Goal: Task Accomplishment & Management: Manage account settings

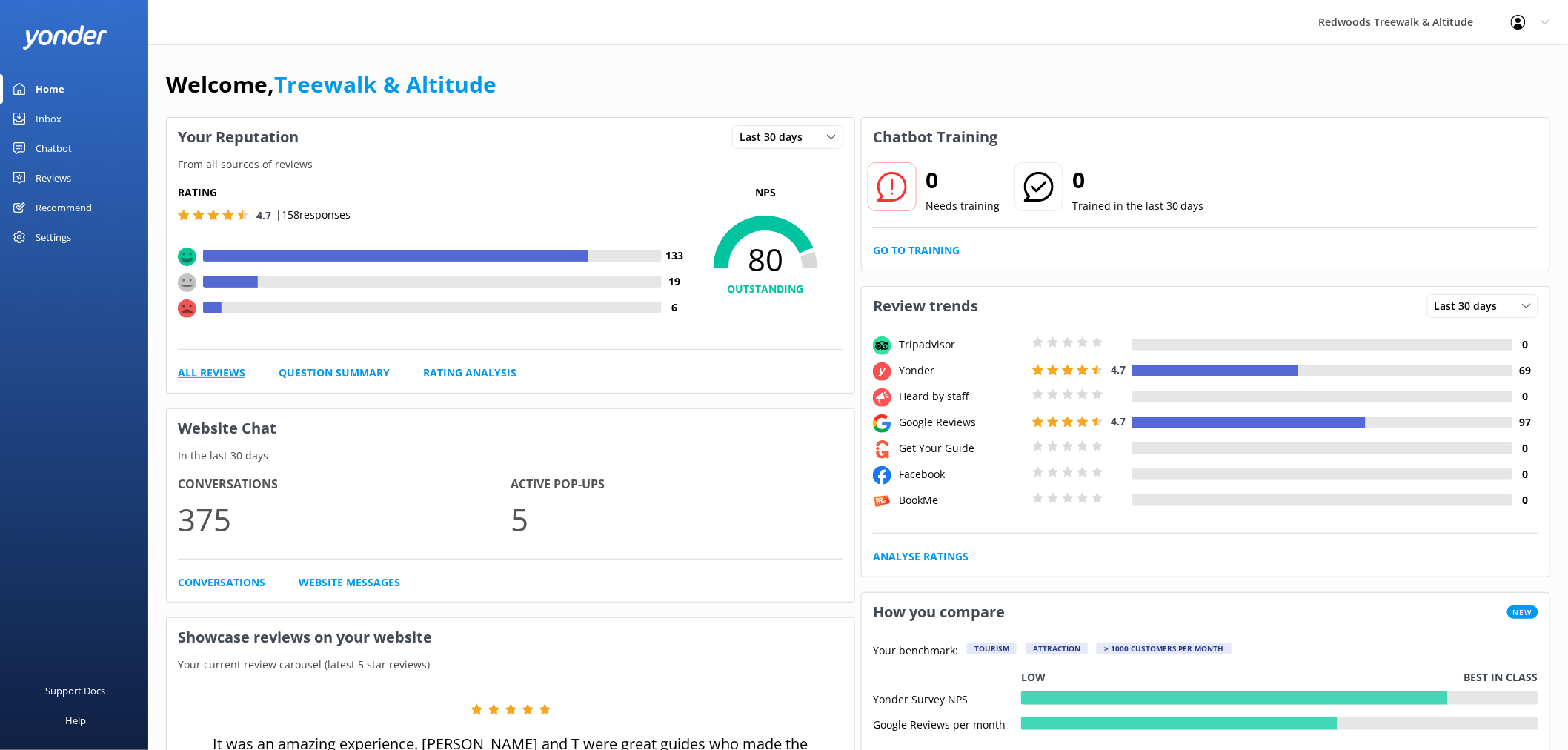
click at [233, 375] on link "All Reviews" at bounding box center [211, 373] width 67 height 17
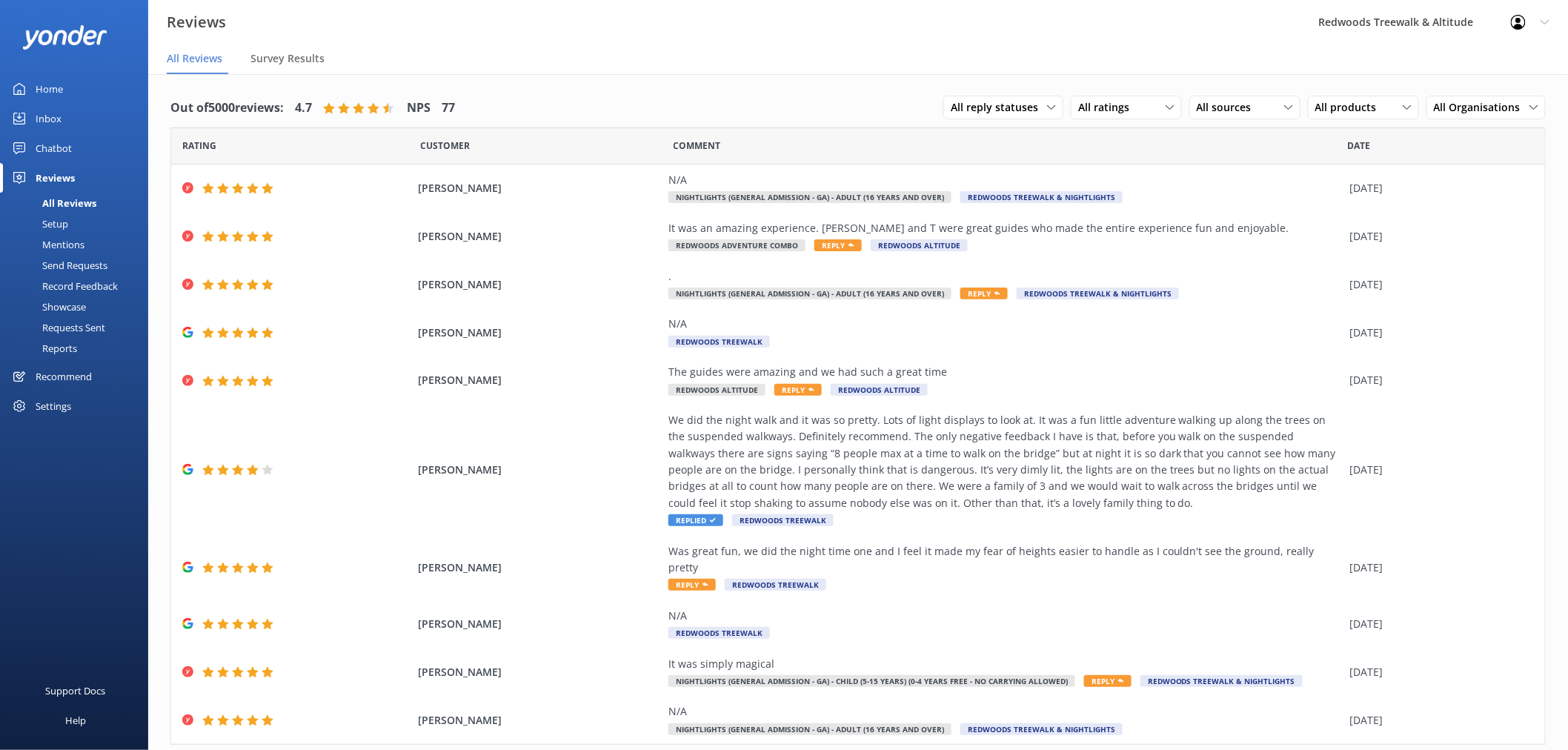
click at [66, 127] on link "Inbox" at bounding box center [74, 118] width 148 height 29
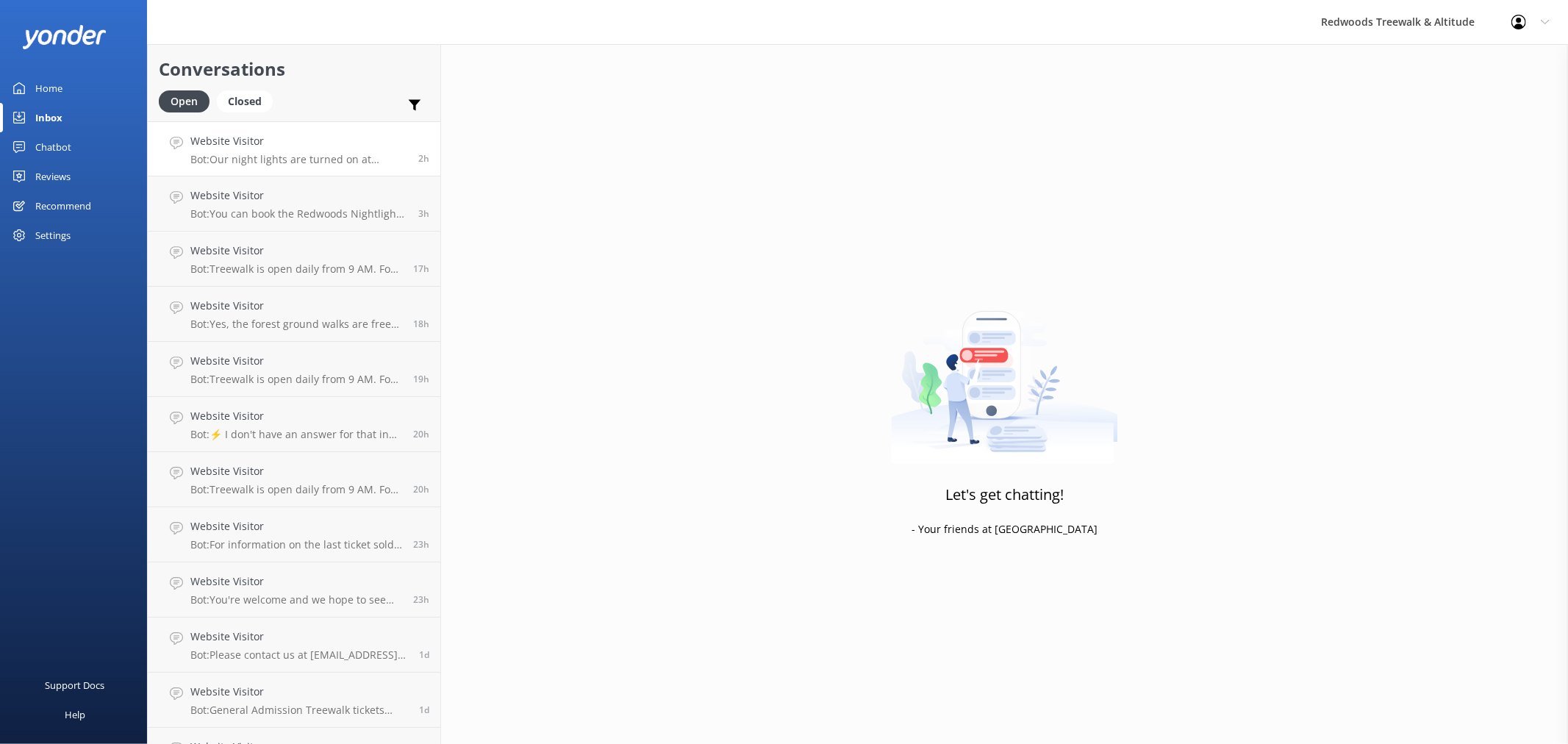
click at [302, 159] on p "Bot: Our night lights are turned on at sunset, and the night walk starts 20 min…" at bounding box center [299, 159] width 217 height 13
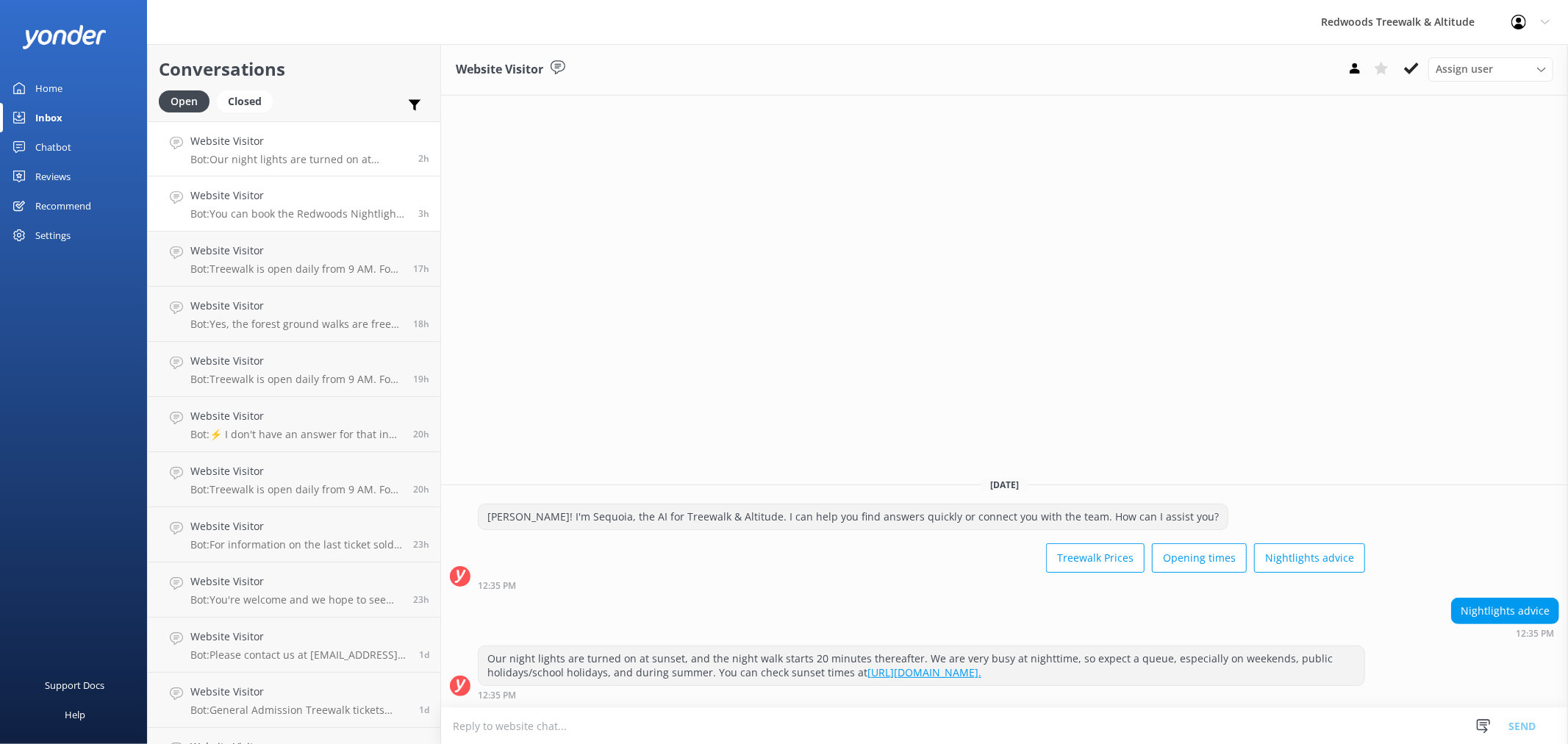
click at [223, 204] on div "Website Visitor Bot: You can book the Redwoods Nightlights walk online. Please …" at bounding box center [299, 203] width 217 height 32
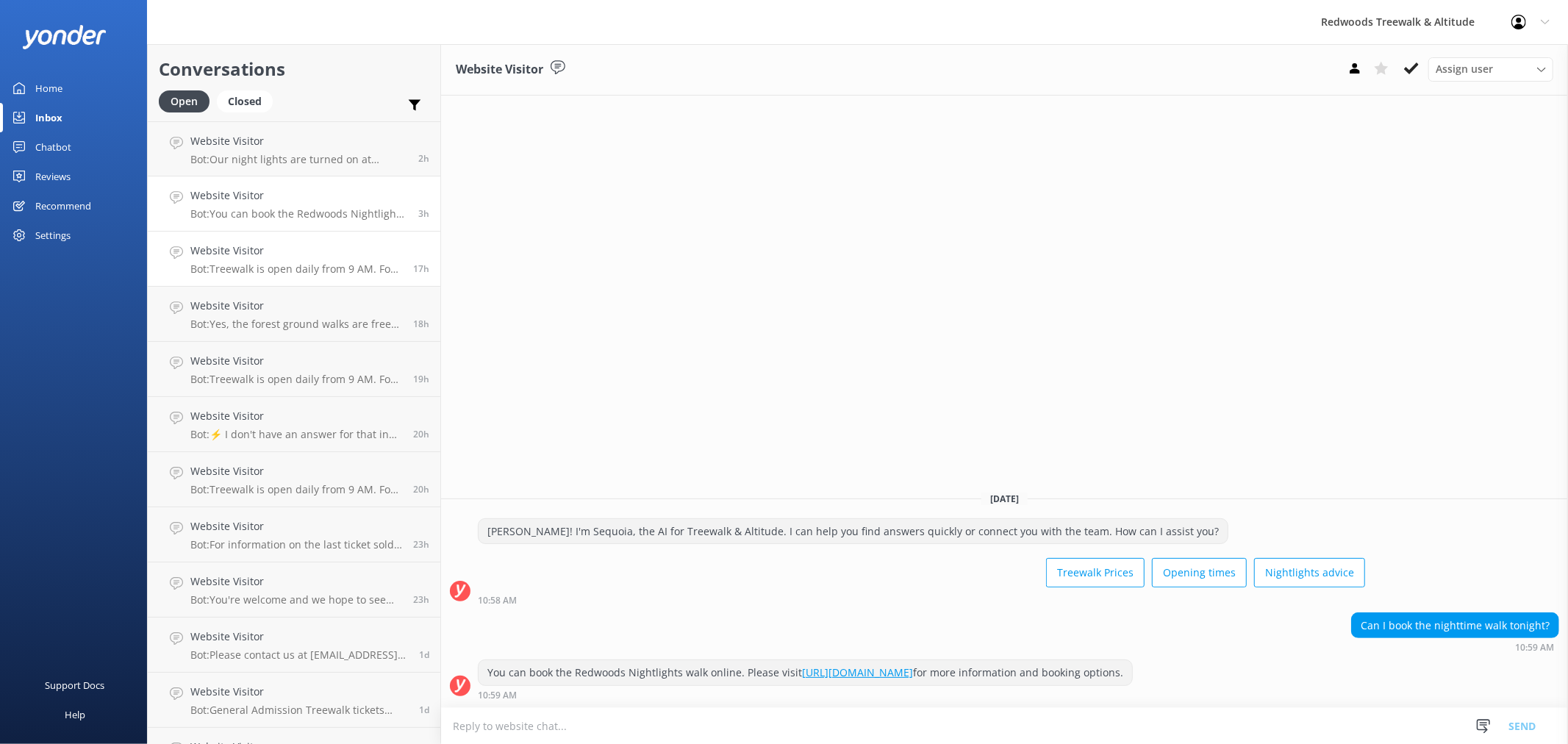
click at [317, 246] on h4 "Website Visitor" at bounding box center [297, 250] width 212 height 16
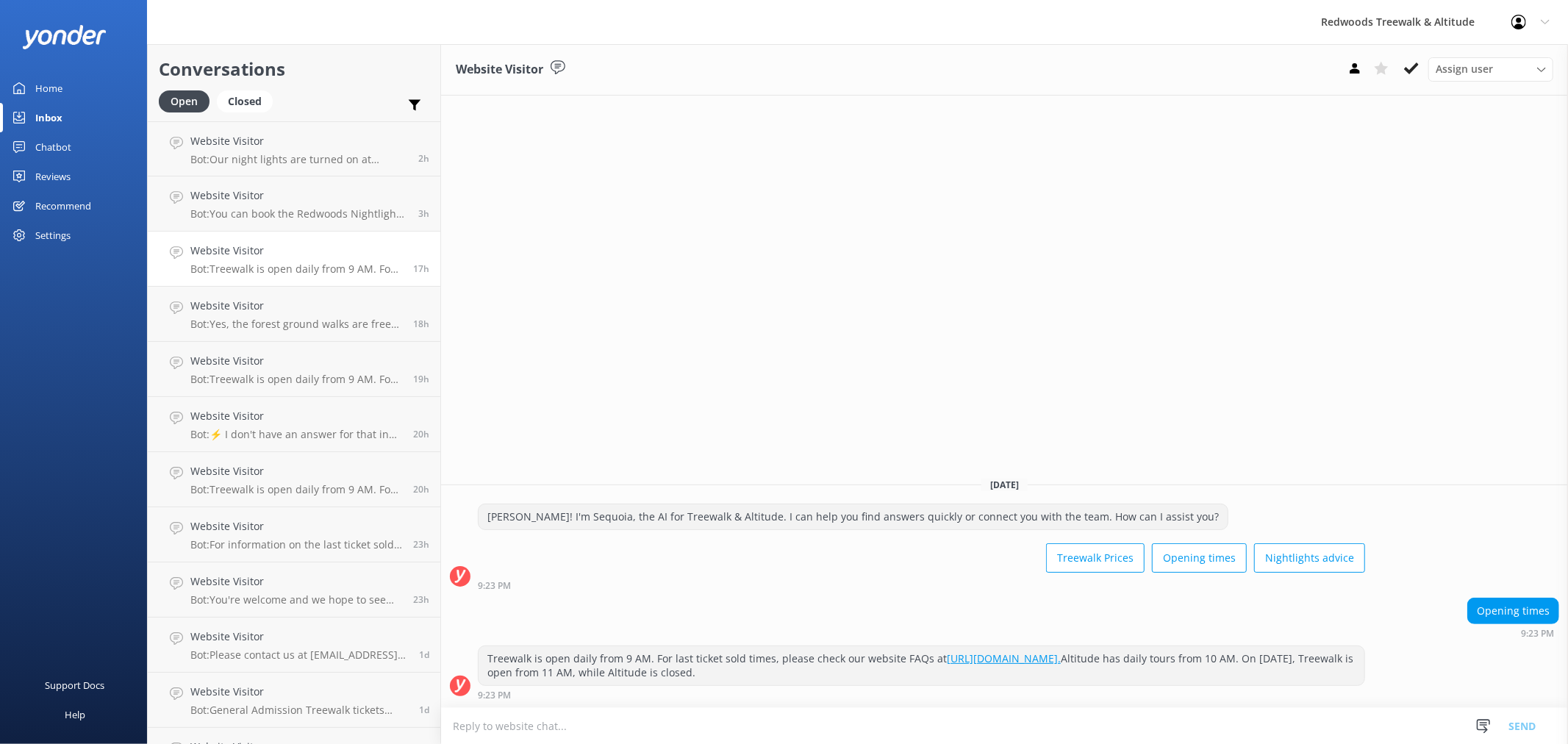
click at [94, 85] on link "Home" at bounding box center [73, 88] width 147 height 29
